Goal: Task Accomplishment & Management: Use online tool/utility

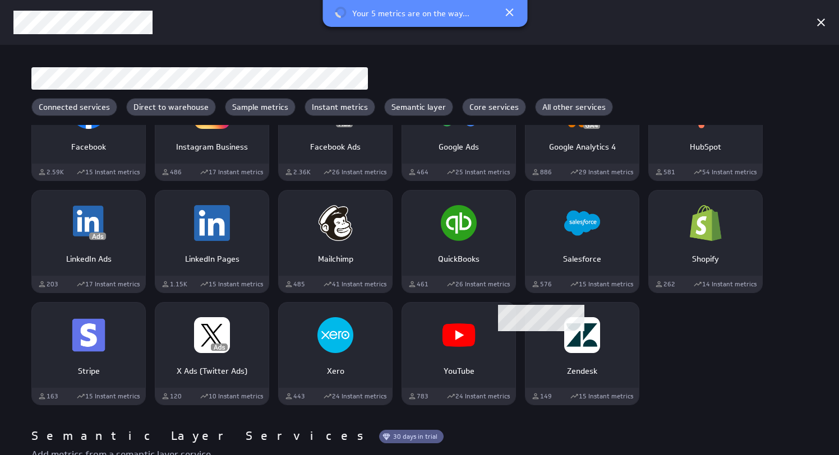
scroll to position [550, 0]
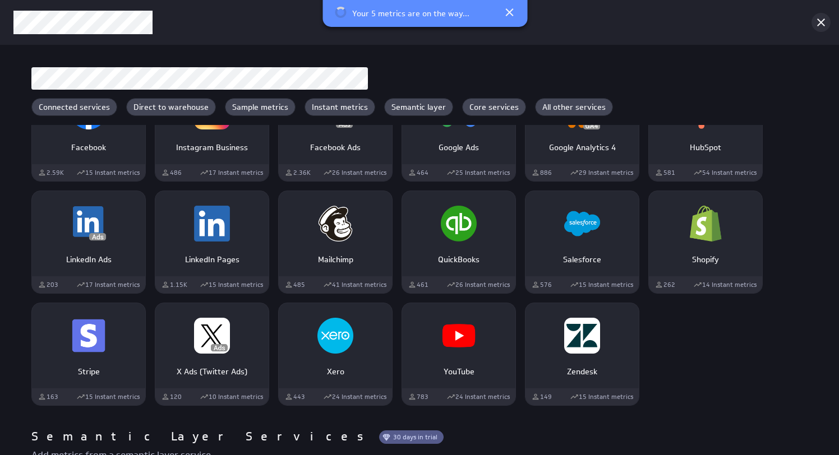
click at [823, 23] on icon "Cancel" at bounding box center [821, 23] width 8 height 8
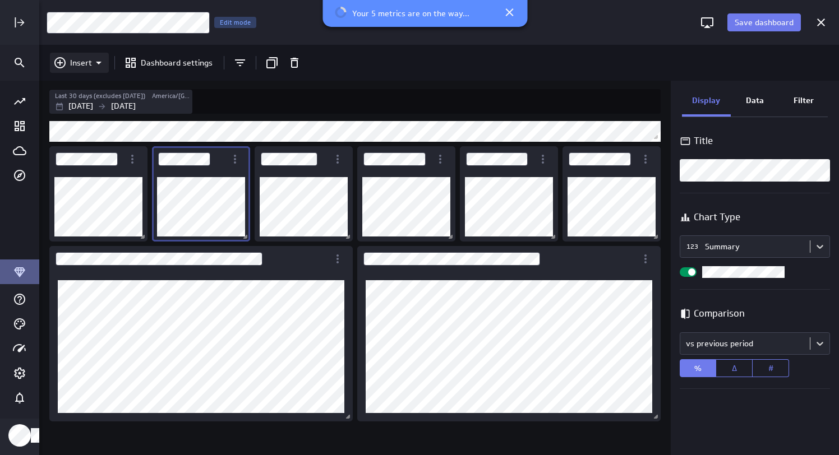
click at [98, 61] on icon "Insert" at bounding box center [98, 62] width 13 height 13
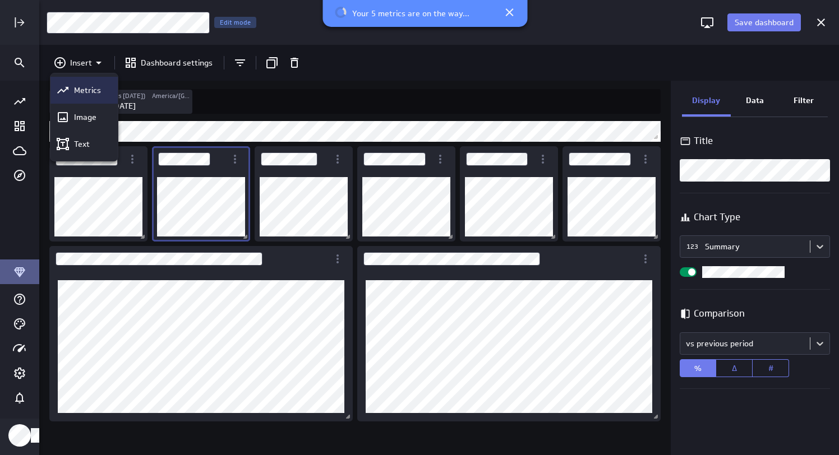
click at [83, 90] on p "Metrics" at bounding box center [87, 91] width 27 height 12
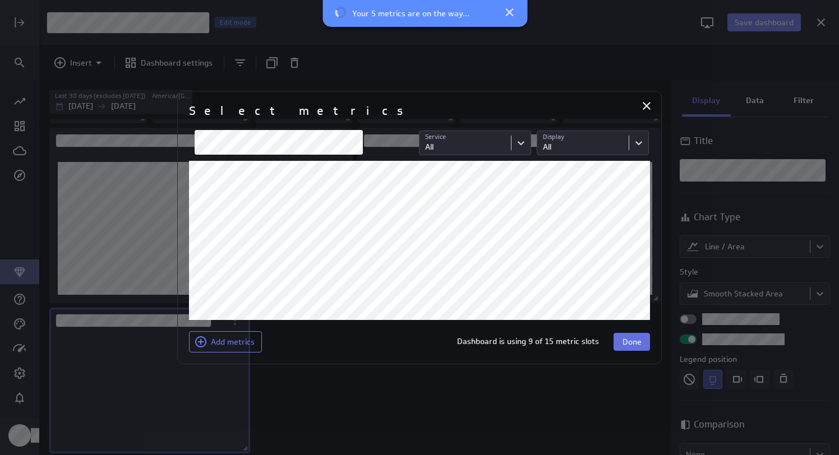
scroll to position [119, 0]
click at [634, 341] on span "Done" at bounding box center [632, 342] width 19 height 10
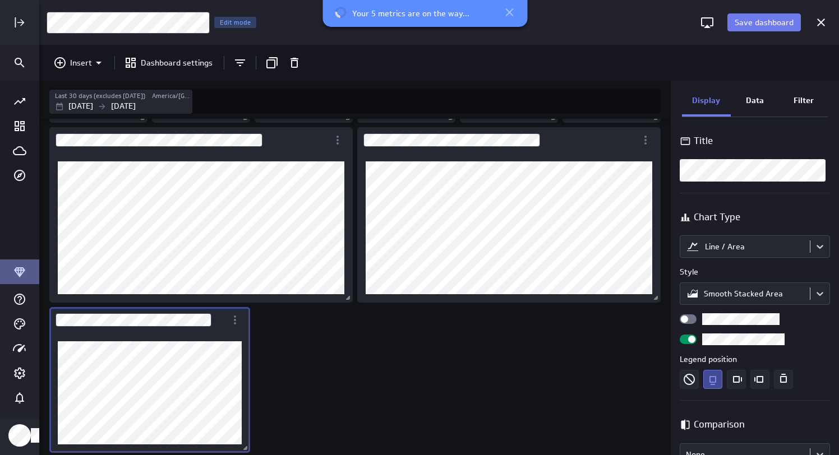
click at [509, 8] on icon at bounding box center [509, 12] width 13 height 13
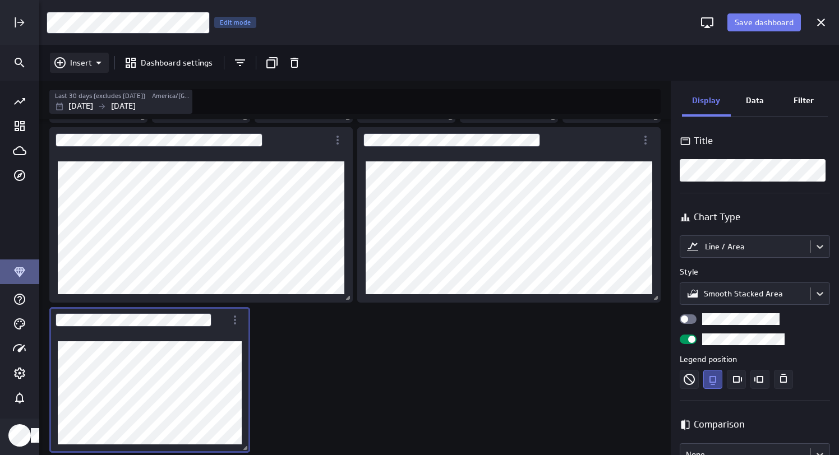
click at [79, 60] on p "Insert" at bounding box center [81, 63] width 22 height 12
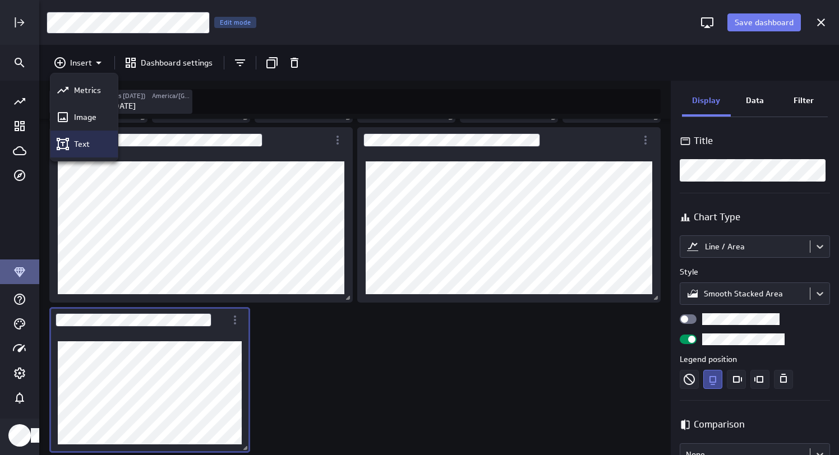
click at [80, 141] on p "Text" at bounding box center [82, 145] width 16 height 12
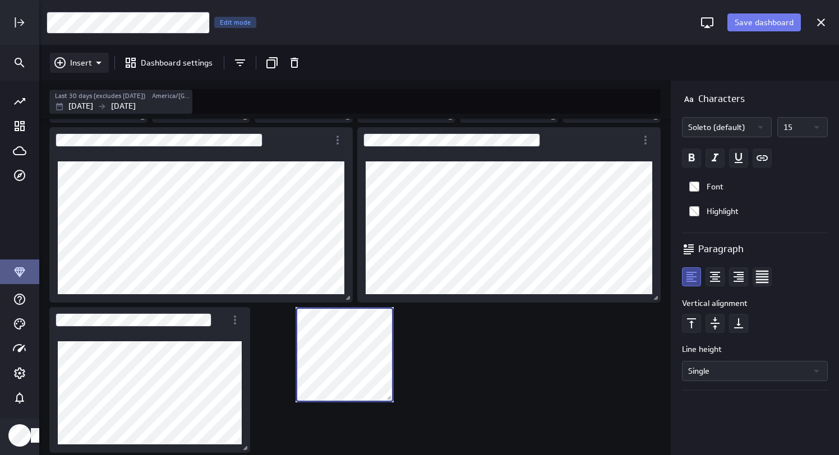
click at [99, 59] on icon "Insert" at bounding box center [98, 62] width 13 height 13
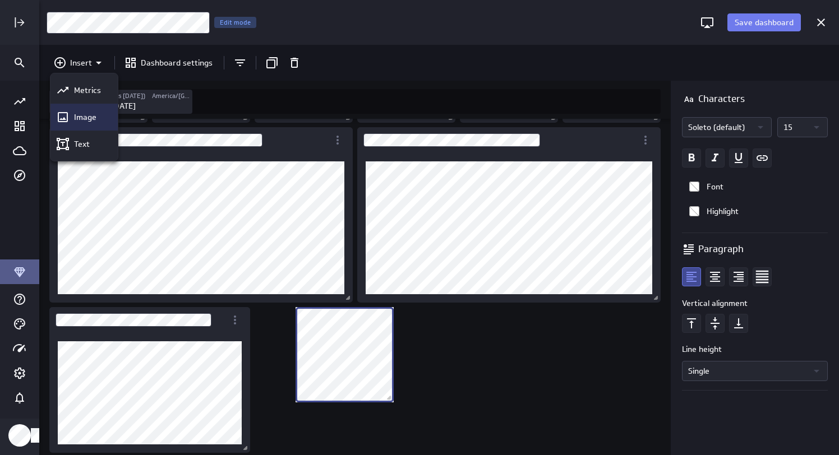
click at [84, 118] on p "Image" at bounding box center [85, 118] width 22 height 12
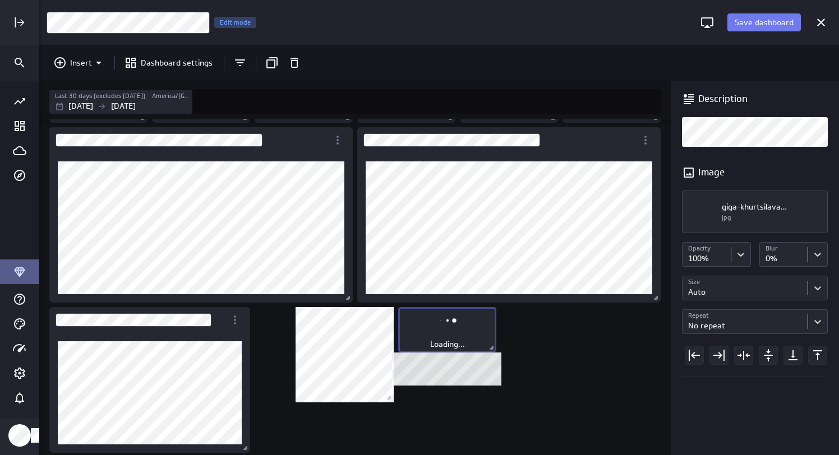
click at [458, 334] on icon "No description available" at bounding box center [447, 320] width 27 height 27
click at [539, 353] on div "Dashboard content with 12 widgets" at bounding box center [357, 227] width 620 height 455
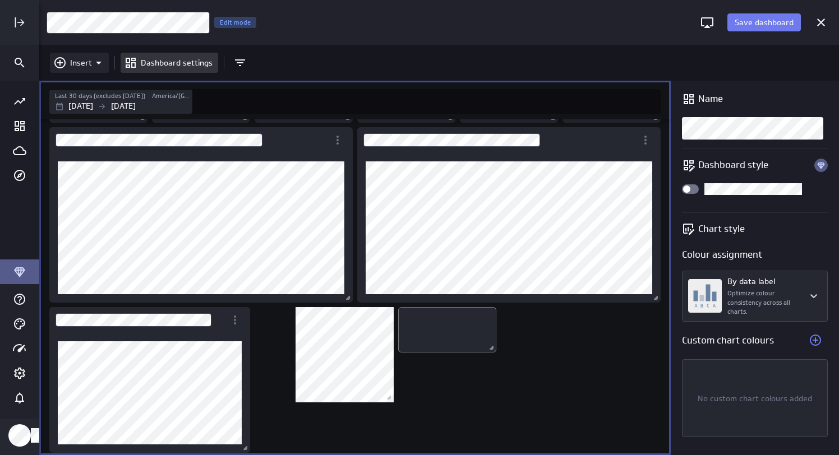
click at [98, 66] on icon "Insert" at bounding box center [98, 62] width 13 height 13
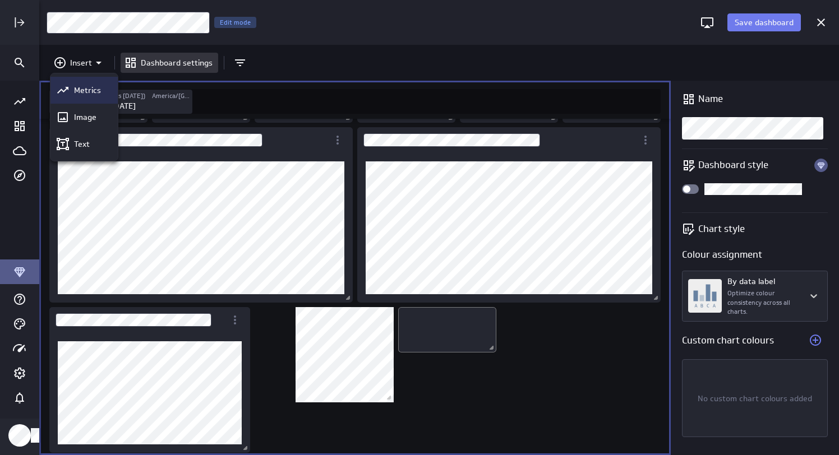
click at [86, 87] on p "Metrics" at bounding box center [87, 91] width 27 height 12
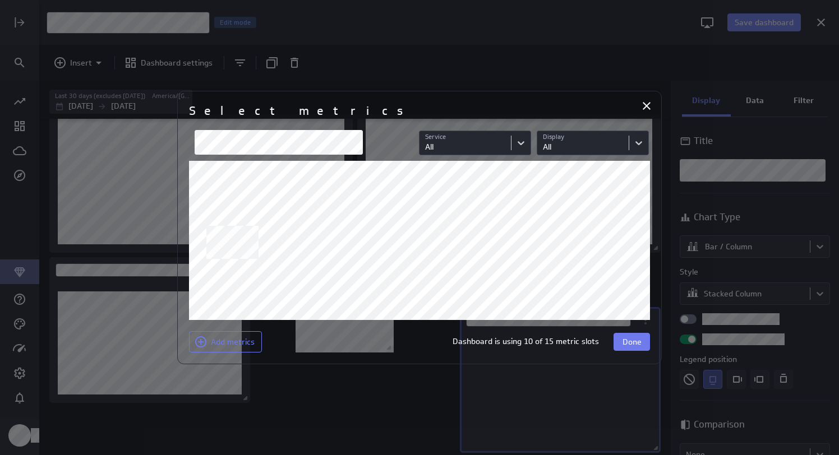
scroll to position [104, 185]
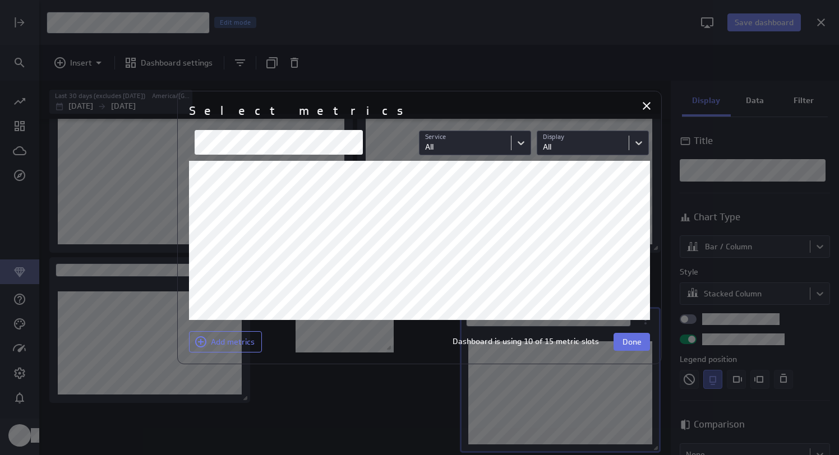
click at [632, 340] on span "Done" at bounding box center [632, 342] width 19 height 10
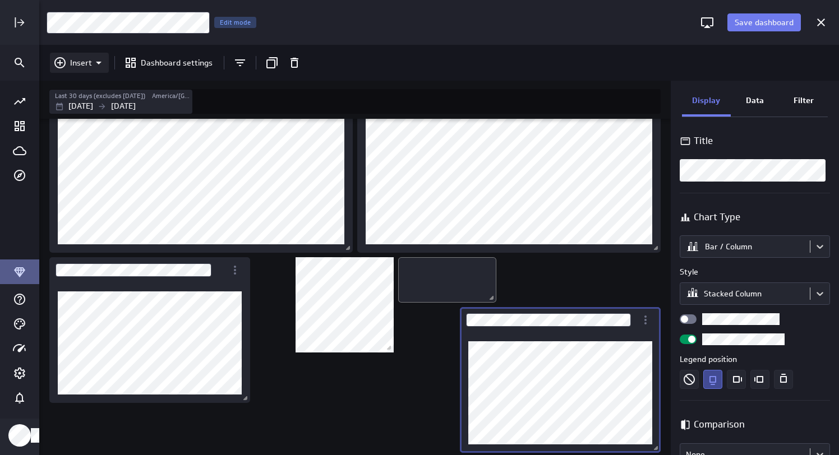
click at [75, 57] on p "Insert" at bounding box center [81, 63] width 22 height 12
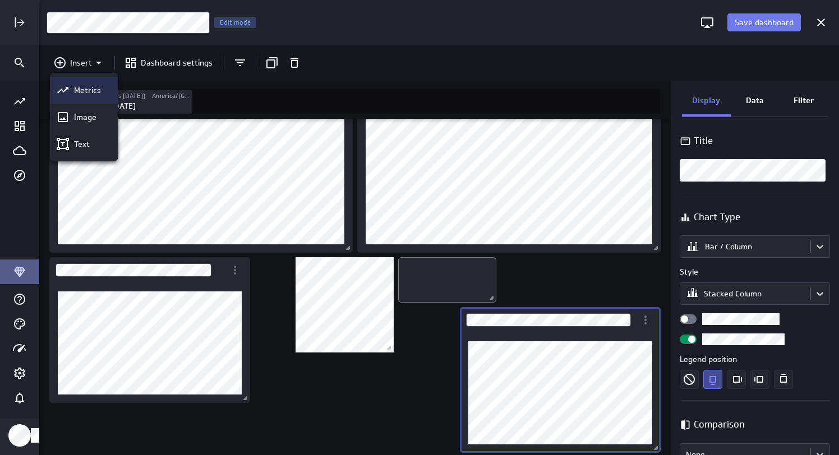
click at [84, 94] on p "Metrics" at bounding box center [87, 91] width 27 height 12
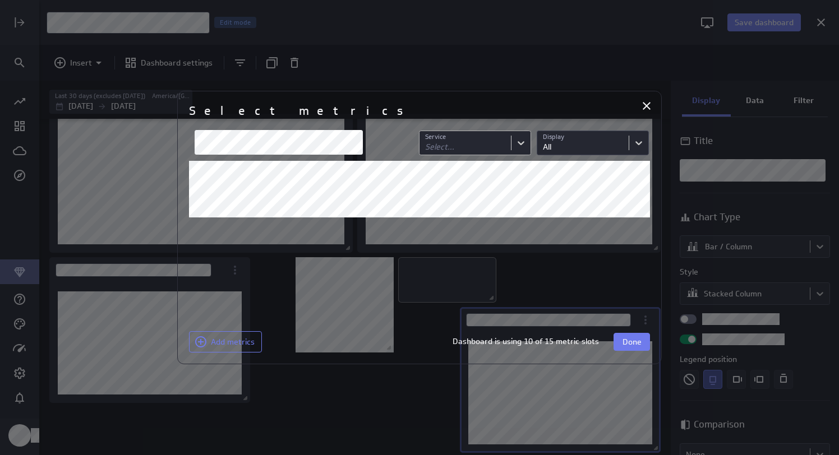
click at [496, 145] on body "Save dashboard Content Performance Edit mode Insert Dashboard settings Last 30 …" at bounding box center [419, 227] width 839 height 455
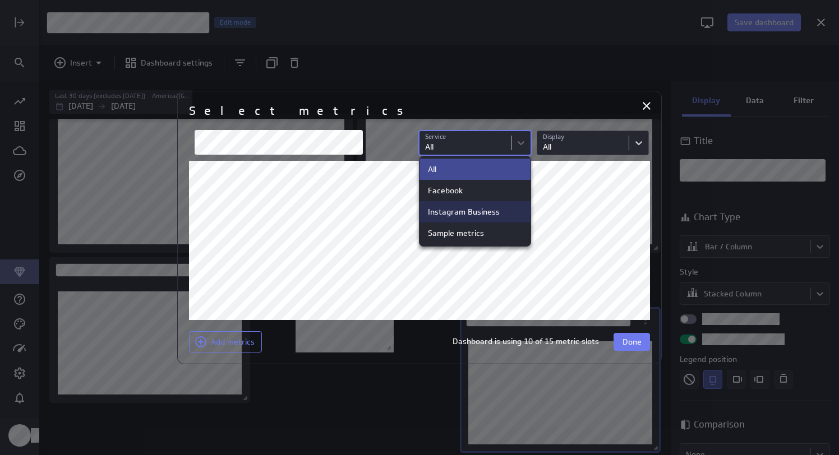
click at [455, 208] on div "Instagram Business" at bounding box center [464, 212] width 72 height 10
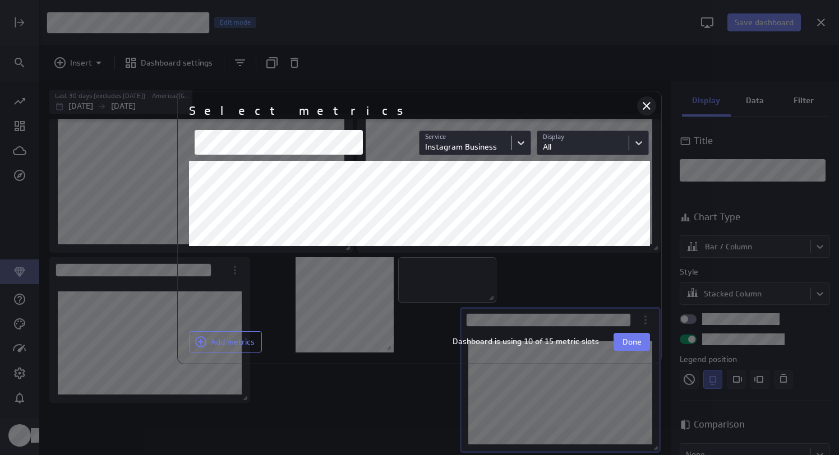
click at [648, 105] on icon "Close" at bounding box center [646, 105] width 13 height 13
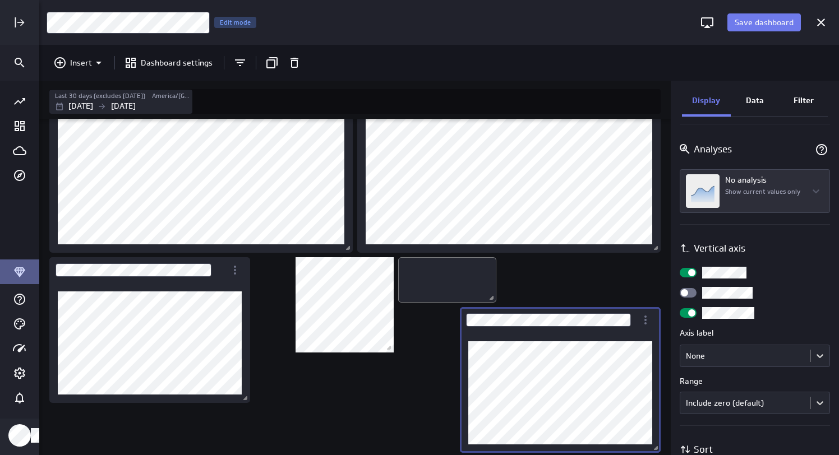
scroll to position [490, 0]
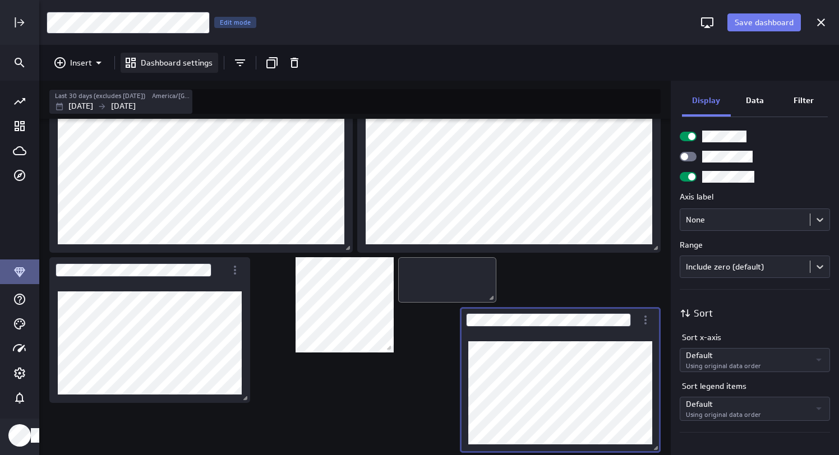
click at [172, 61] on p "Dashboard settings" at bounding box center [177, 63] width 72 height 12
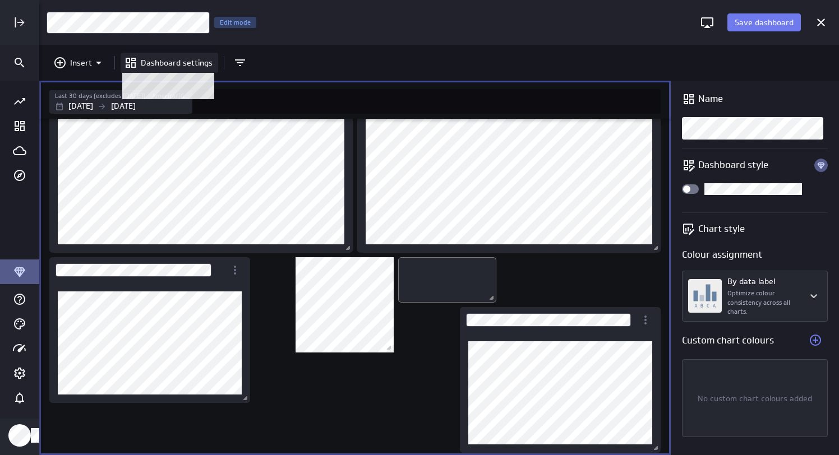
click at [172, 61] on p "Dashboard settings" at bounding box center [177, 63] width 72 height 12
click at [818, 164] on icon "Widget Properties" at bounding box center [820, 165] width 7 height 7
click at [19, 98] on icon "Go to all metrics page." at bounding box center [19, 101] width 13 height 13
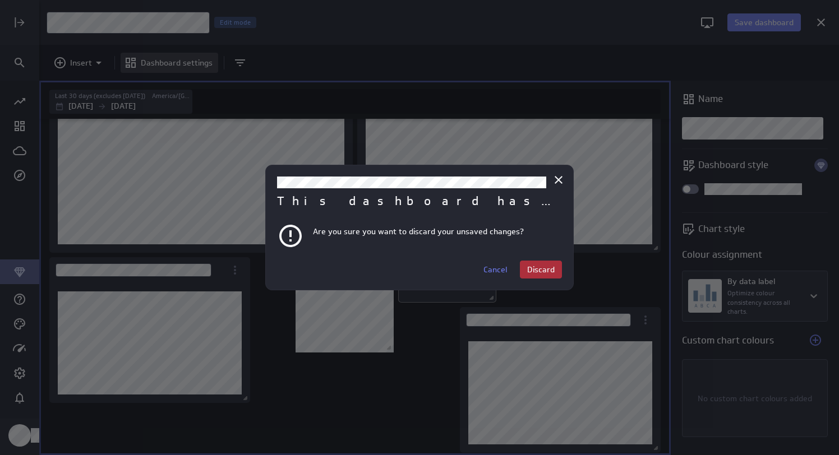
click at [540, 265] on span "Discard" at bounding box center [540, 270] width 27 height 10
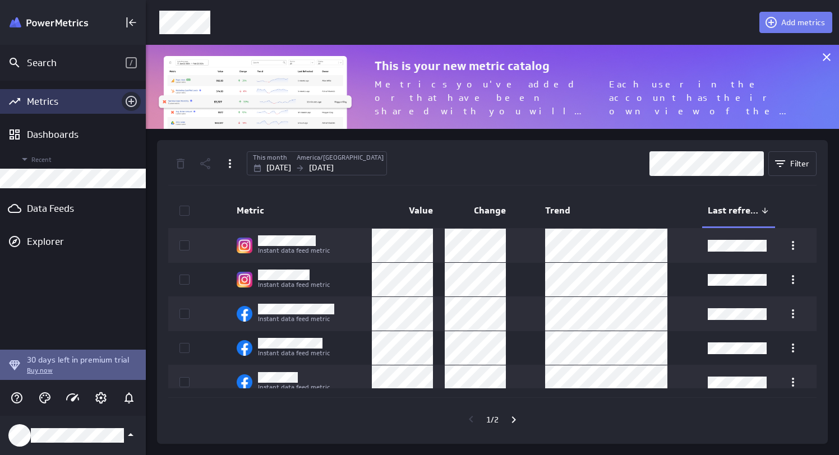
click at [131, 100] on icon "Add metrics" at bounding box center [131, 101] width 11 height 11
